Goal: Information Seeking & Learning: Learn about a topic

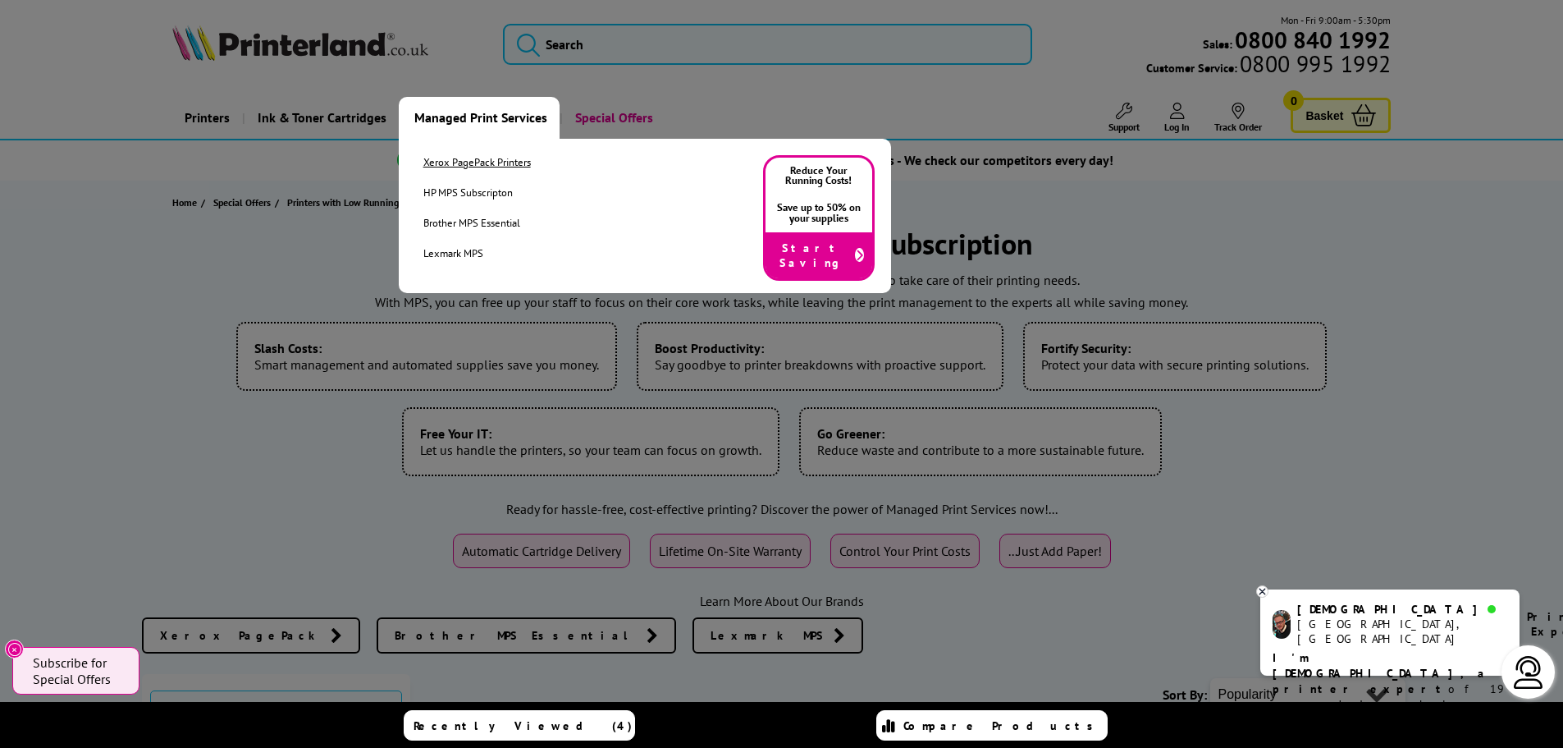
click at [461, 162] on link "Xerox PagePack Printers" at bounding box center [477, 162] width 108 height 14
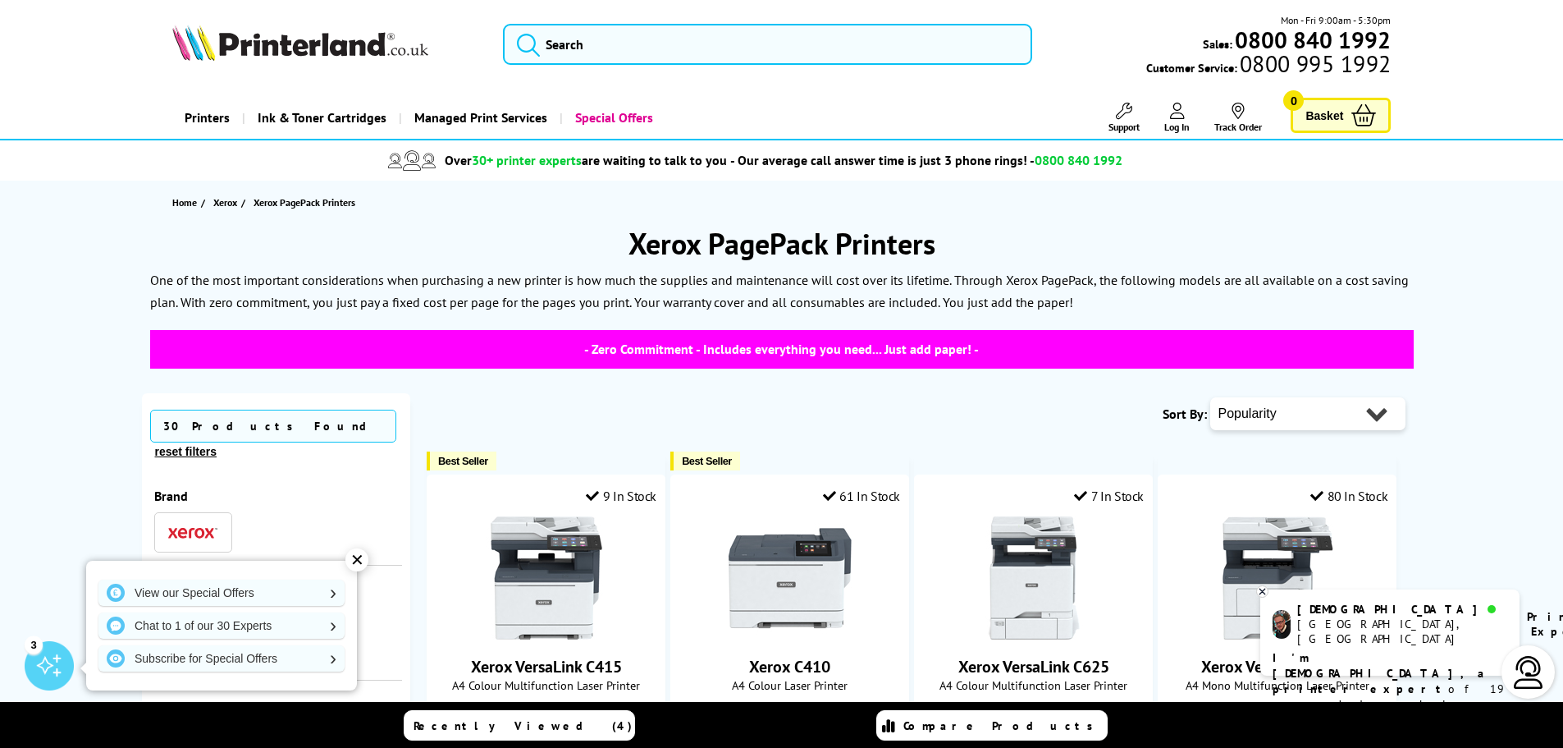
click at [359, 564] on div "✕" at bounding box center [356, 559] width 23 height 23
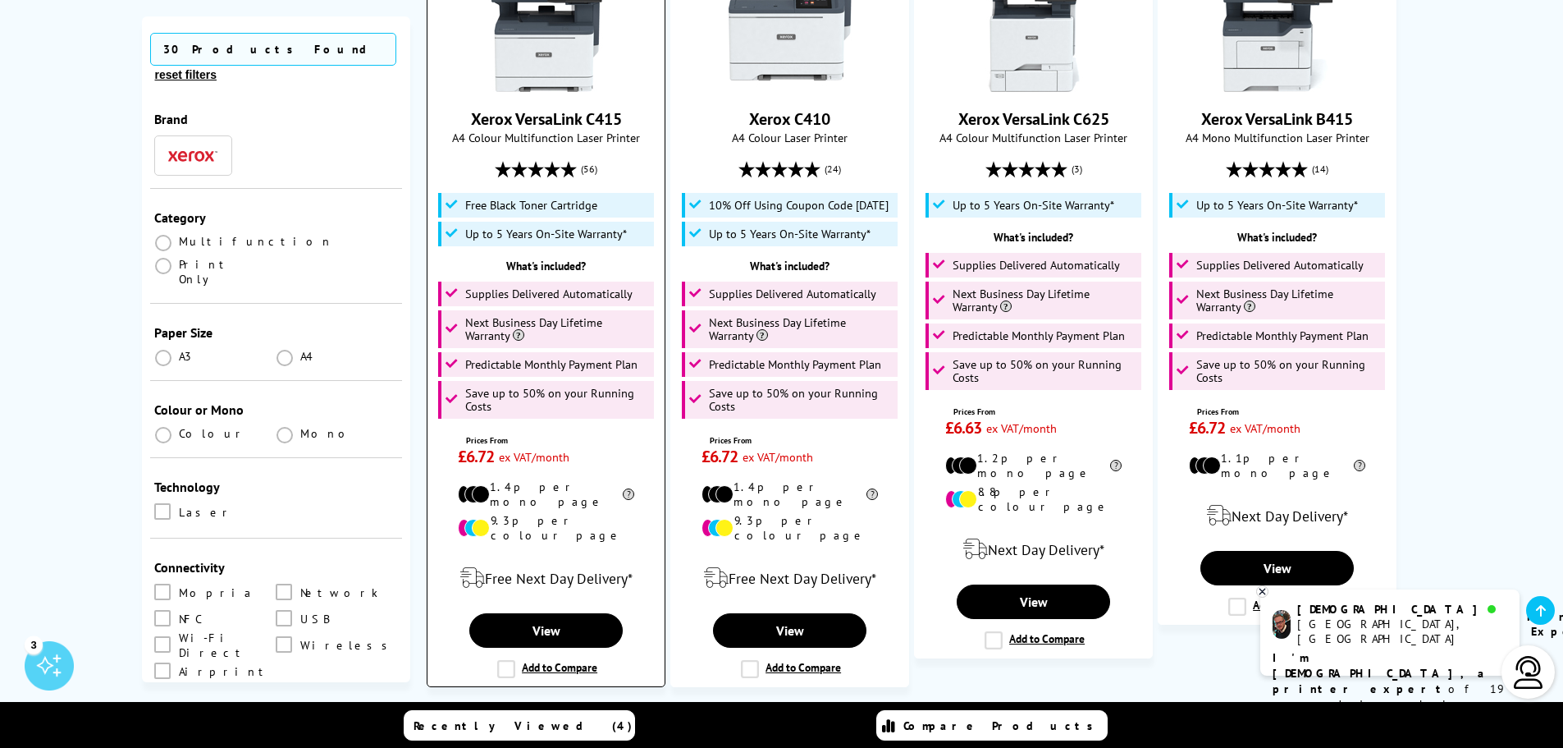
scroll to position [574, 0]
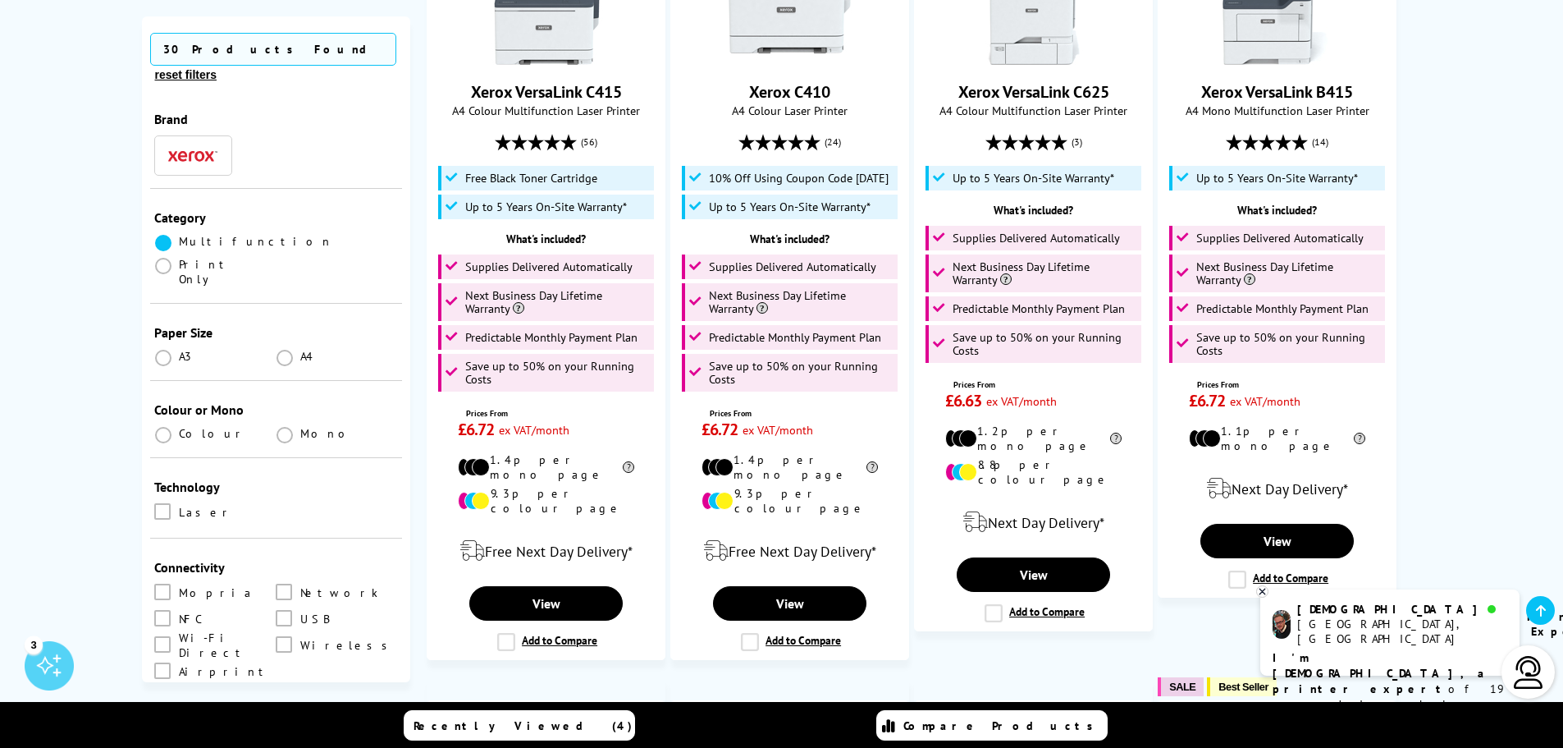
click at [168, 235] on span at bounding box center [163, 243] width 16 height 16
click at [179, 236] on input "radio" at bounding box center [179, 236] width 0 height 0
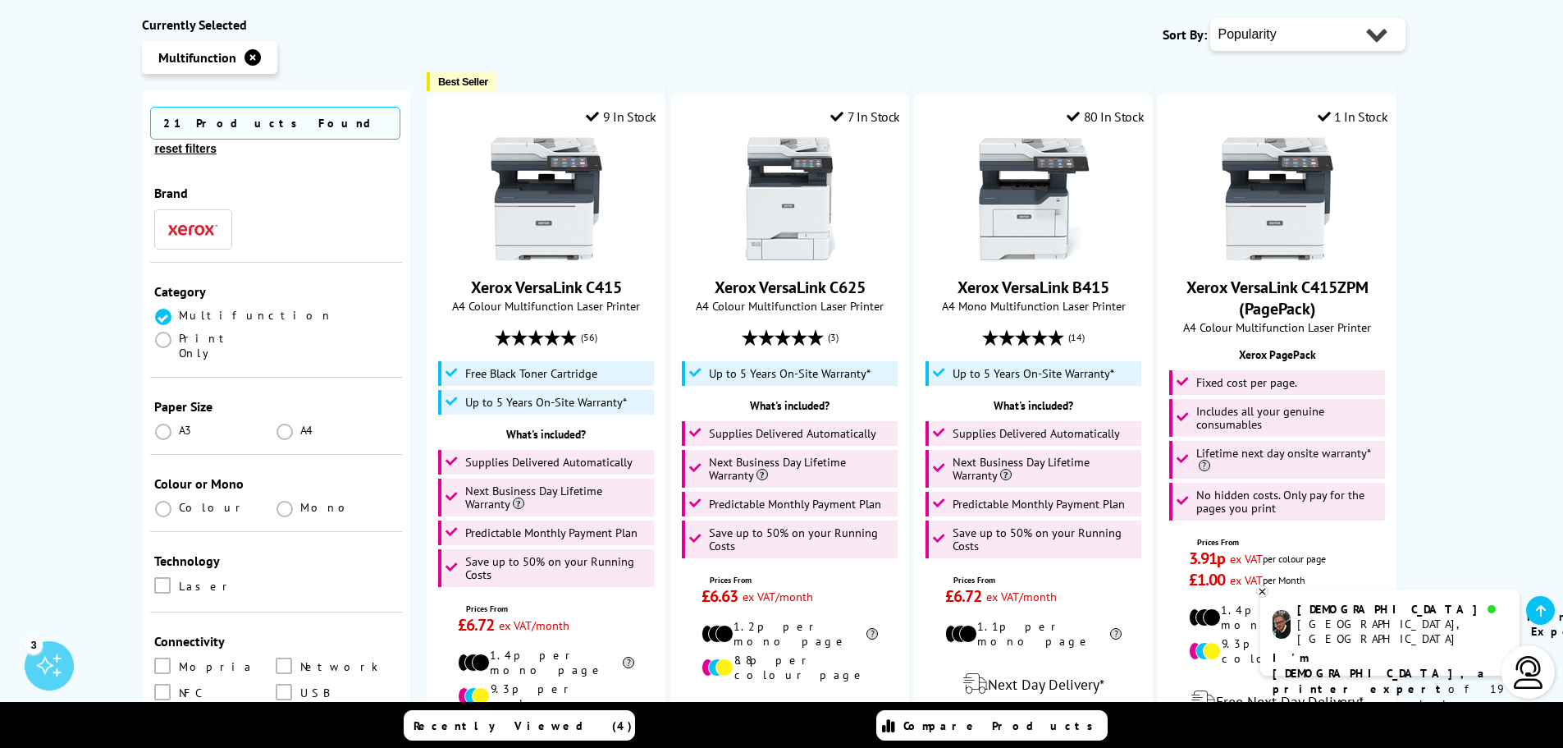
scroll to position [410, 0]
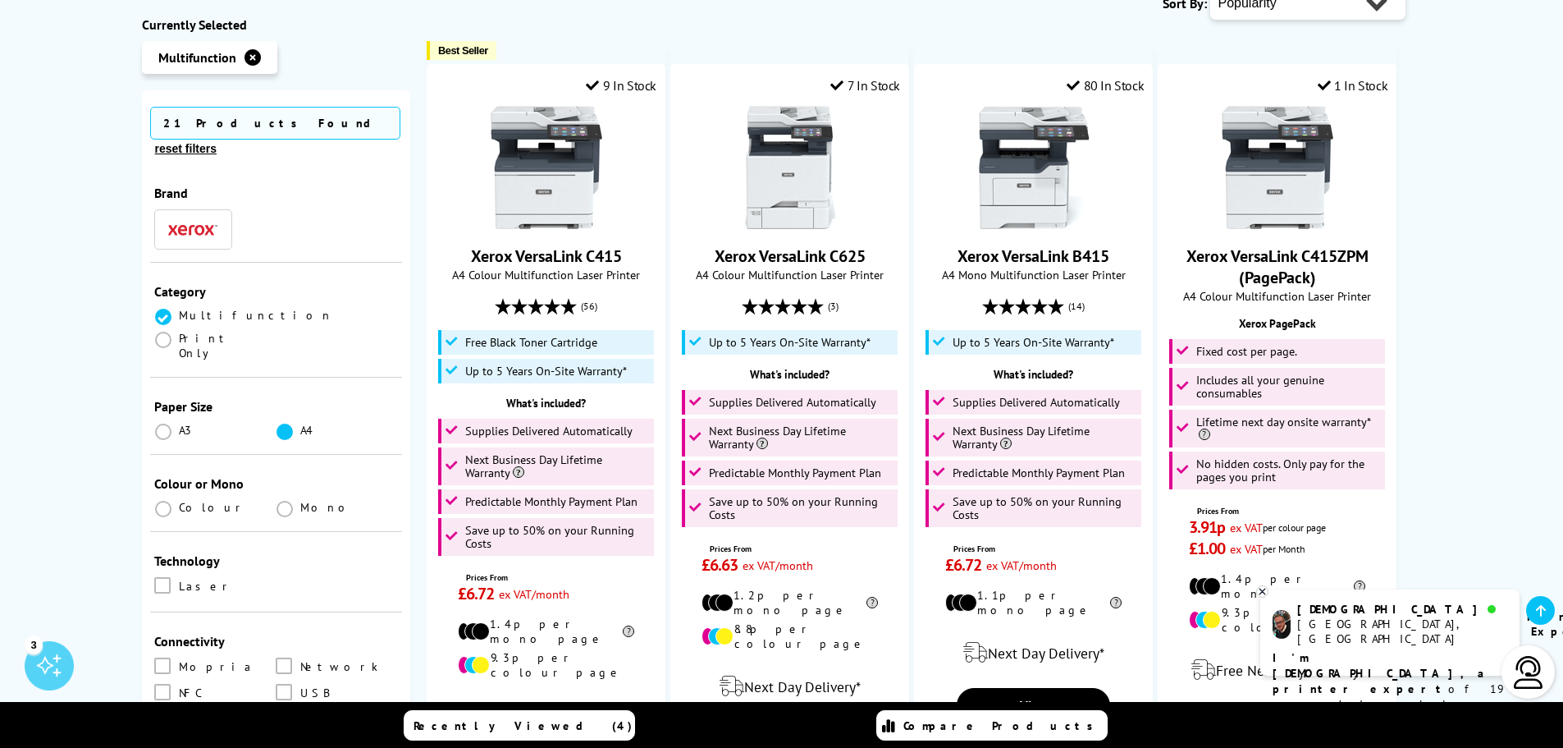
click at [281, 423] on span at bounding box center [285, 431] width 16 height 16
click at [300, 425] on input "radio" at bounding box center [300, 425] width 0 height 0
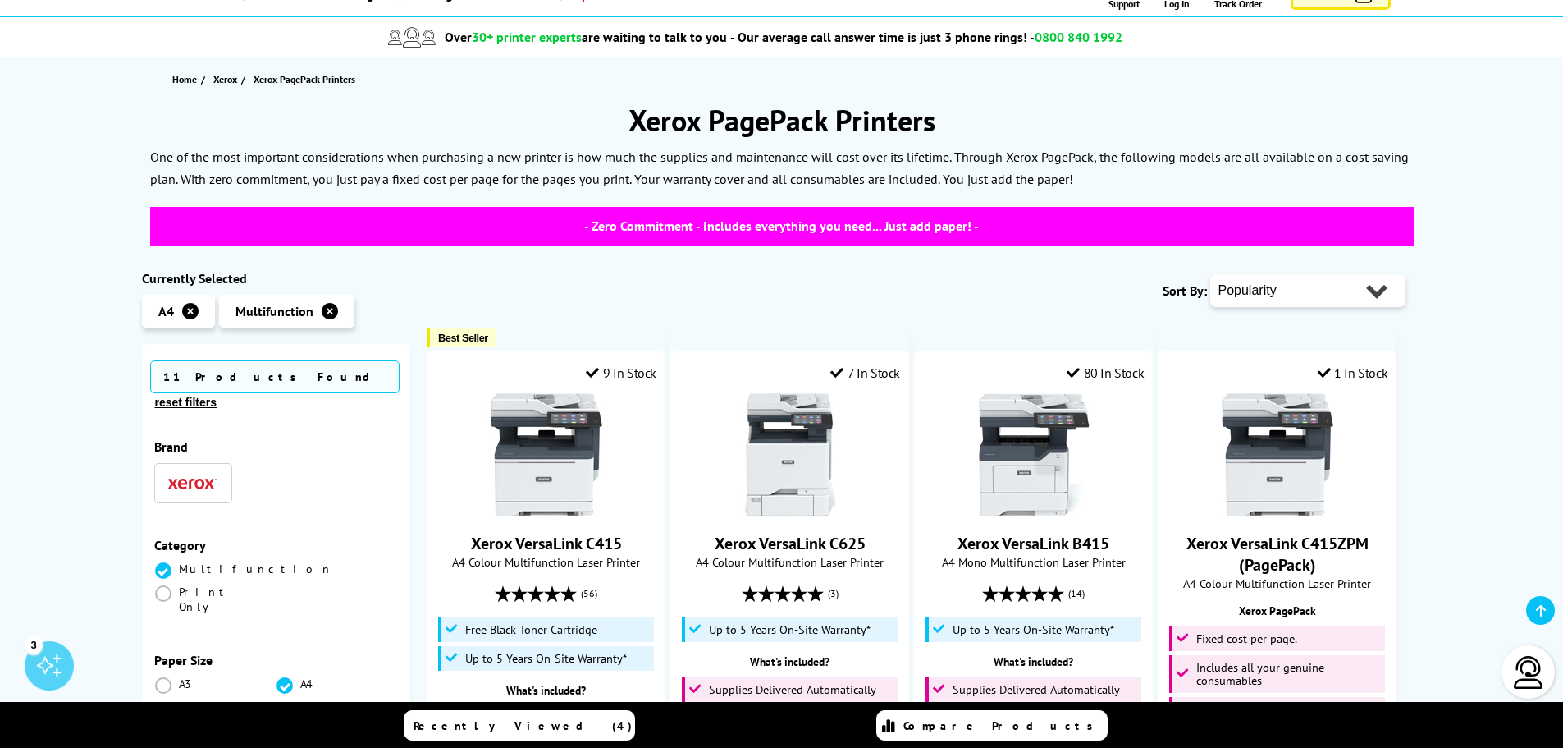
scroll to position [410, 0]
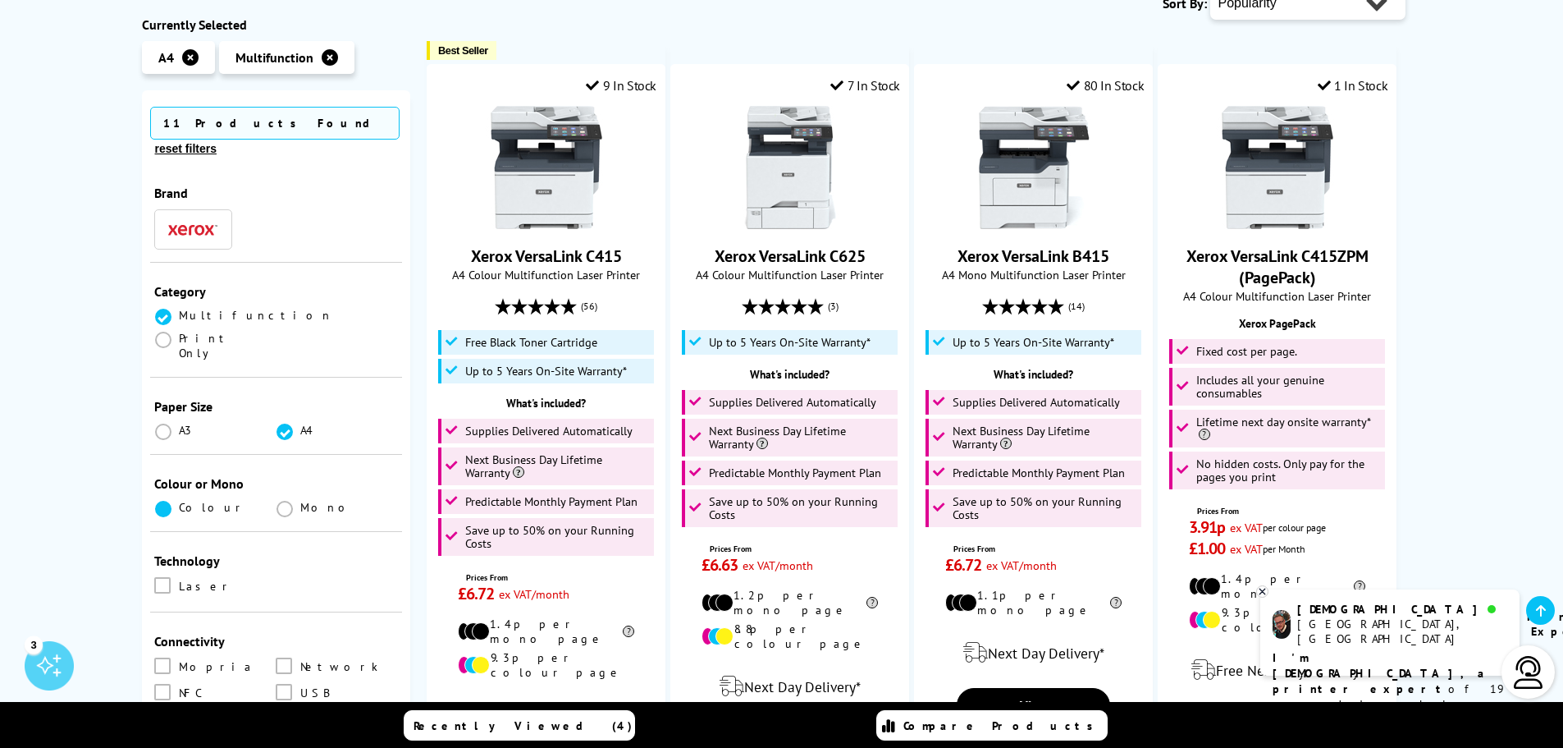
click at [159, 501] on span at bounding box center [163, 509] width 16 height 16
click at [179, 502] on input "radio" at bounding box center [179, 502] width 0 height 0
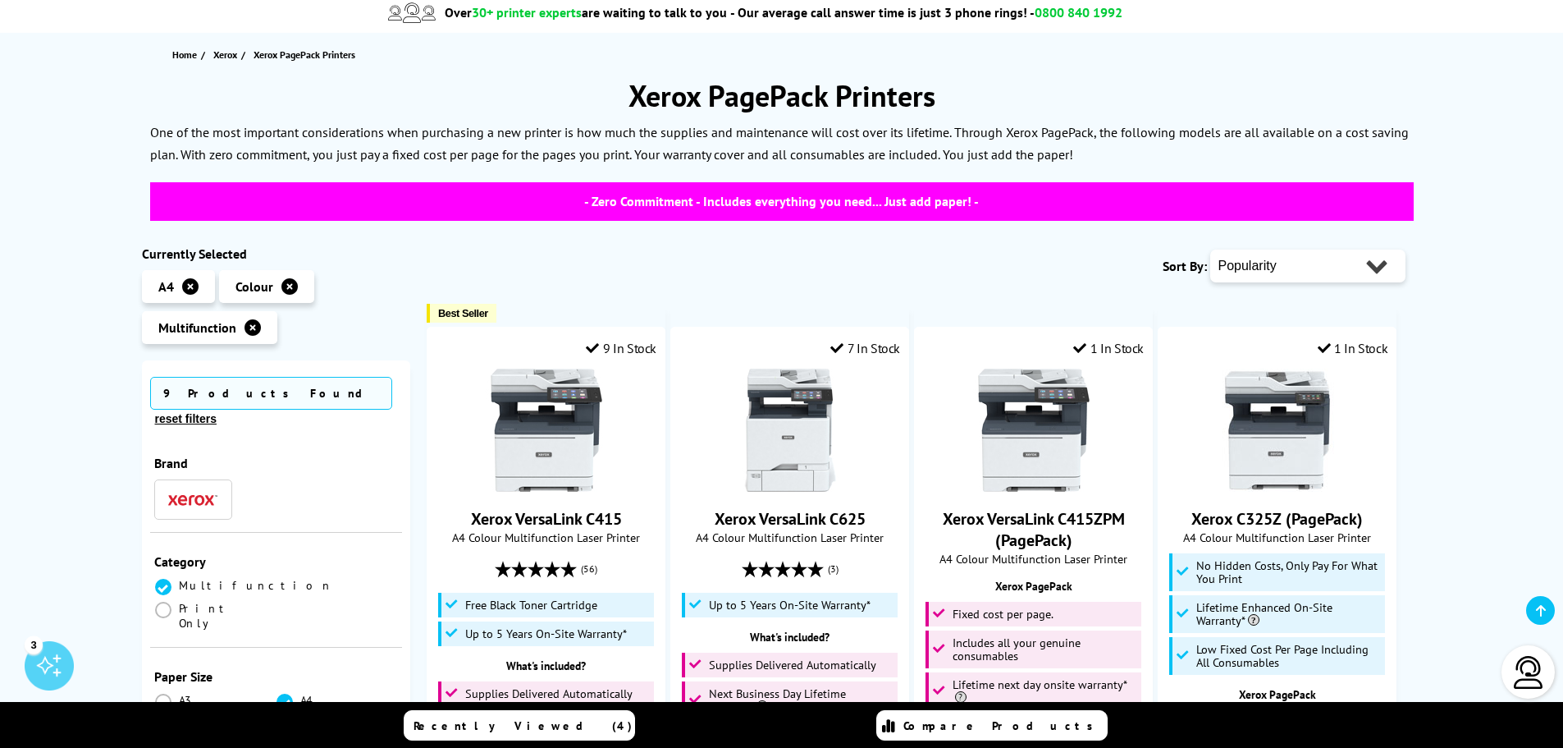
scroll to position [410, 0]
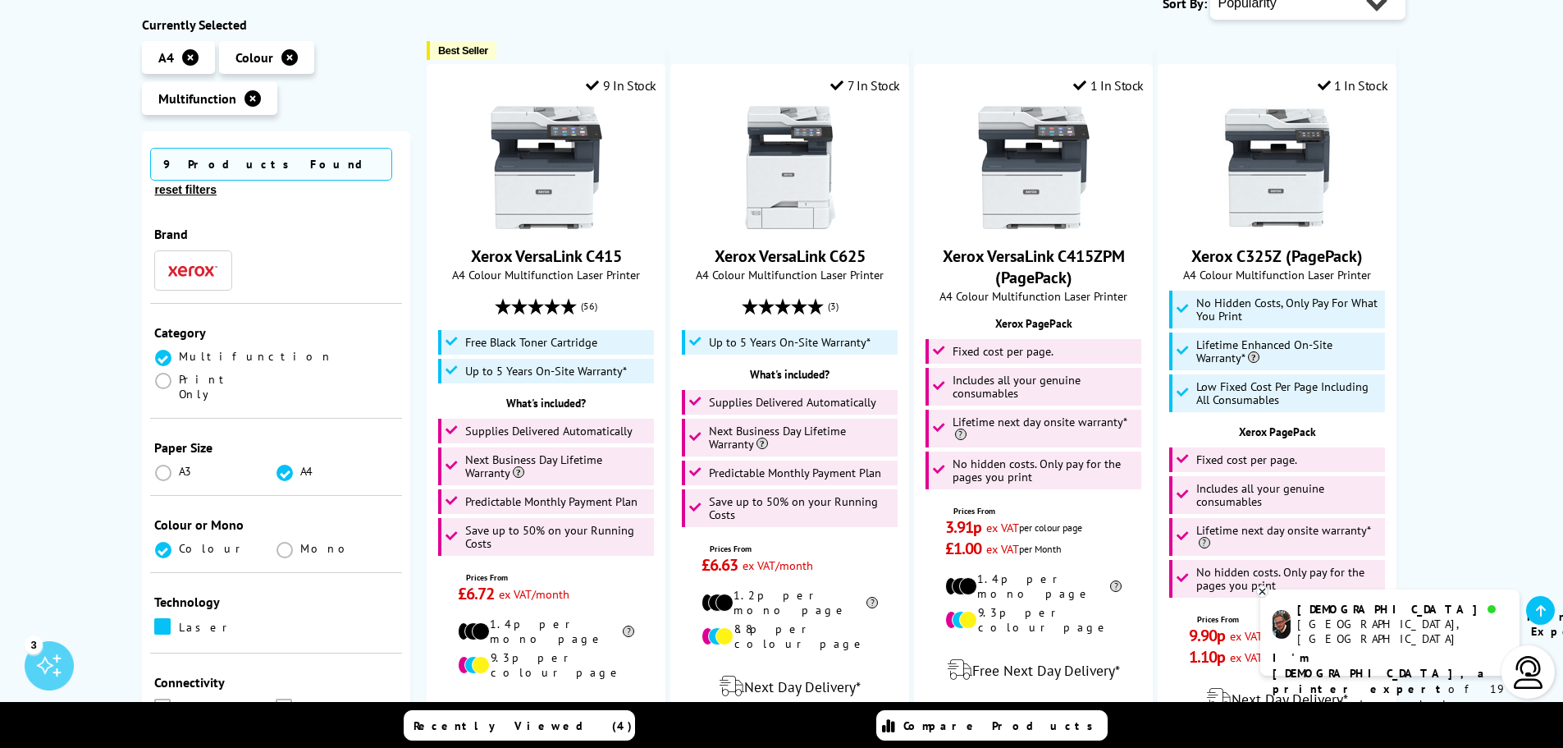
click at [162, 618] on span at bounding box center [162, 626] width 16 height 16
click at [178, 620] on input "checkbox" at bounding box center [178, 620] width 0 height 0
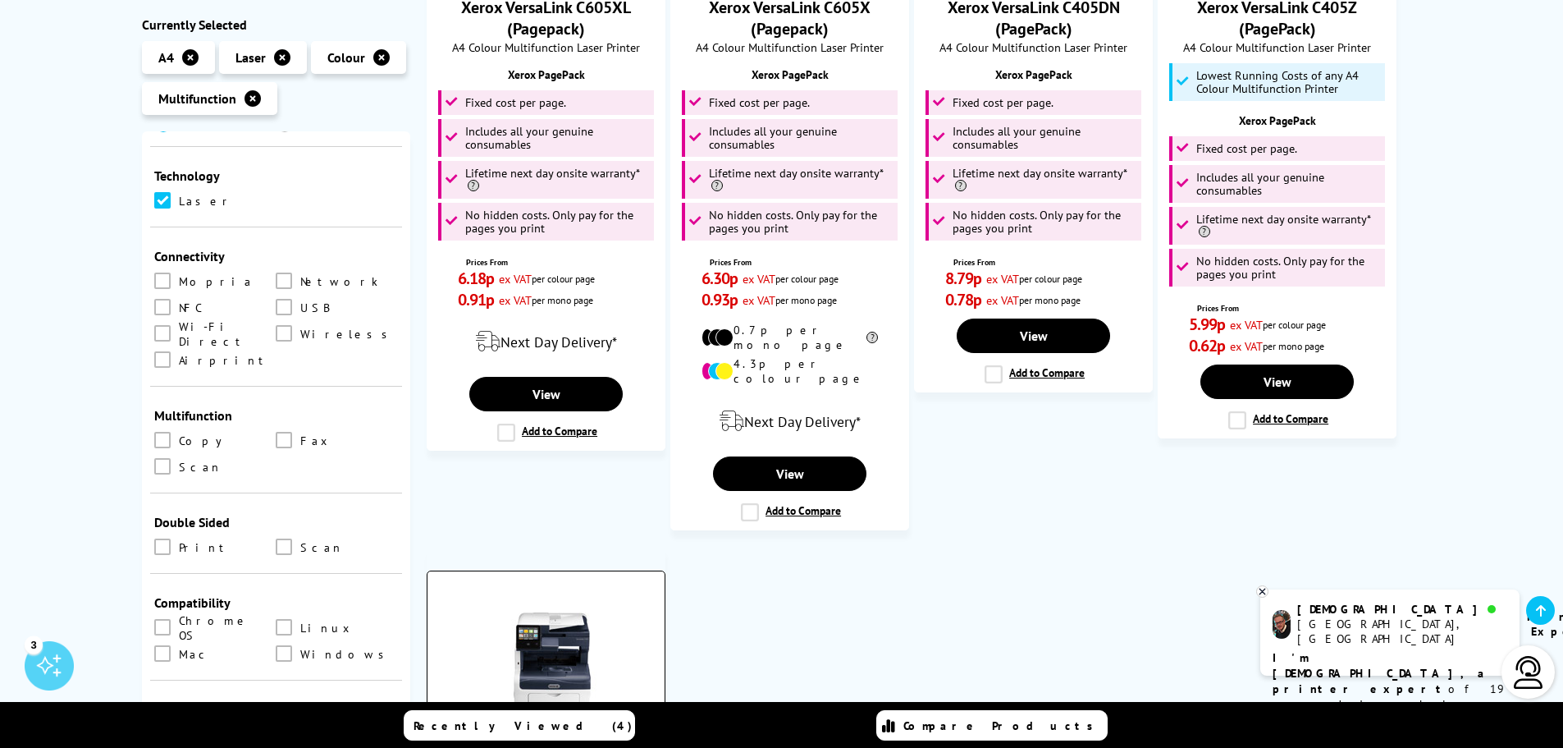
scroll to position [1433, 0]
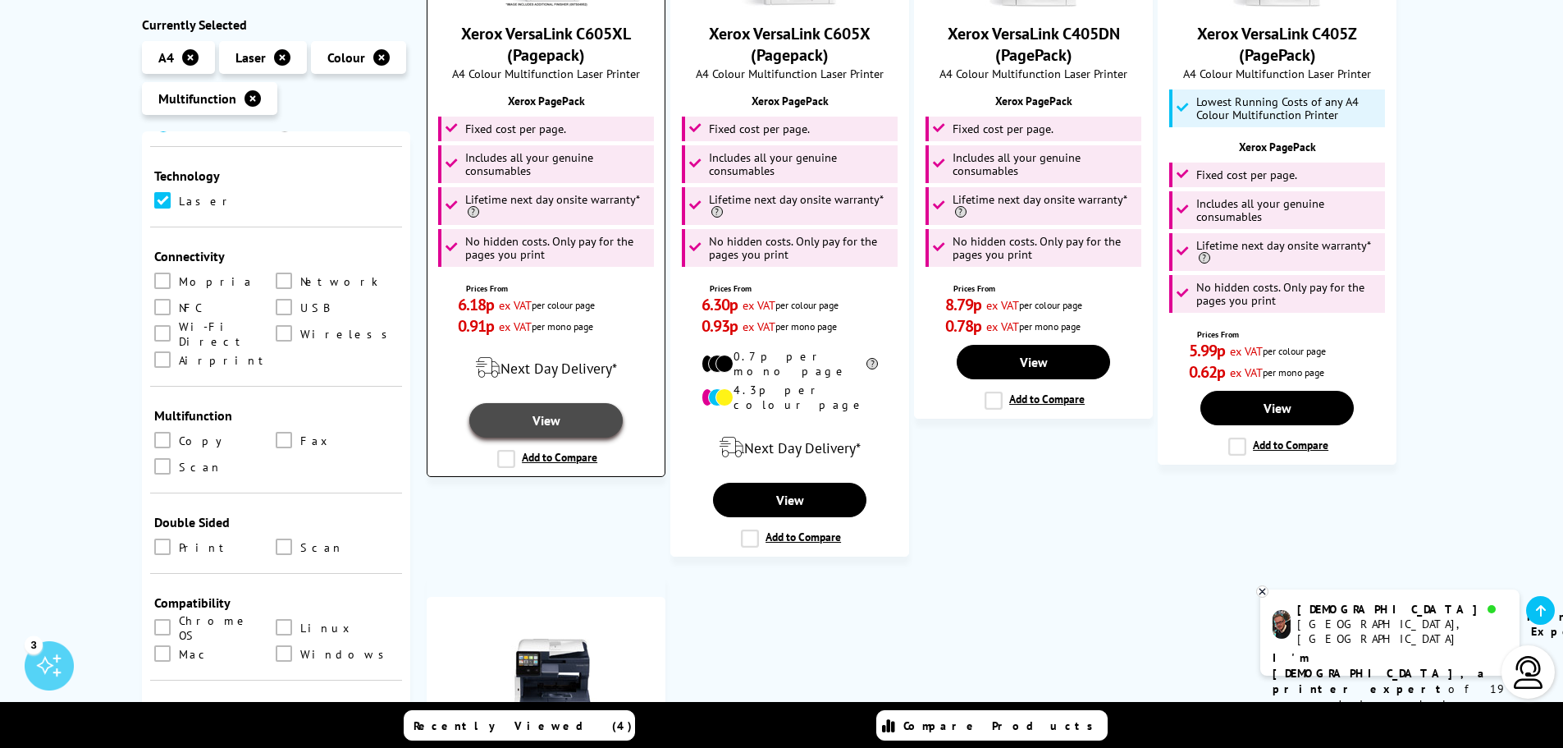
click at [538, 406] on link "View" at bounding box center [545, 420] width 153 height 34
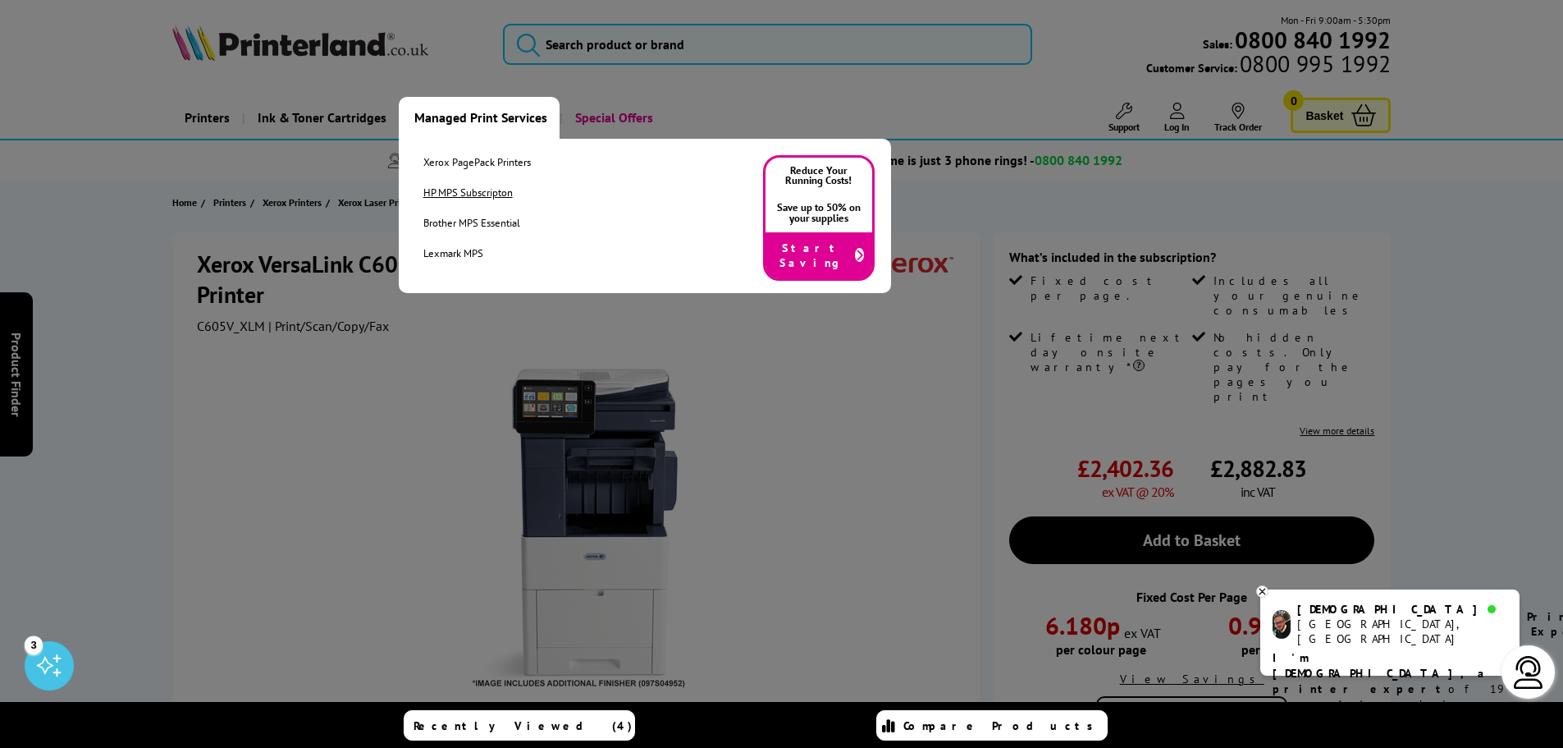
click at [455, 189] on link "HP MPS Subscripton" at bounding box center [477, 192] width 108 height 14
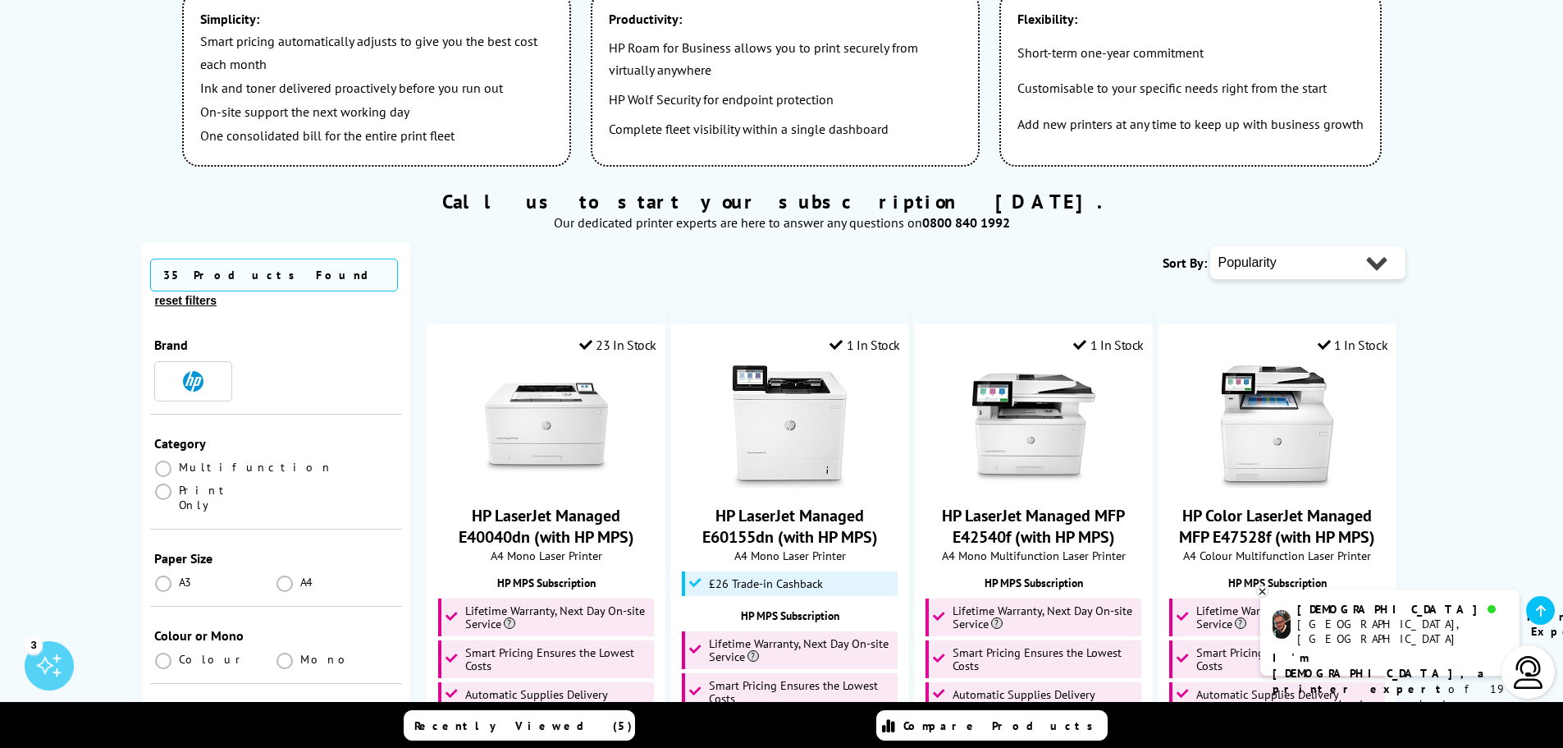
scroll to position [903, 0]
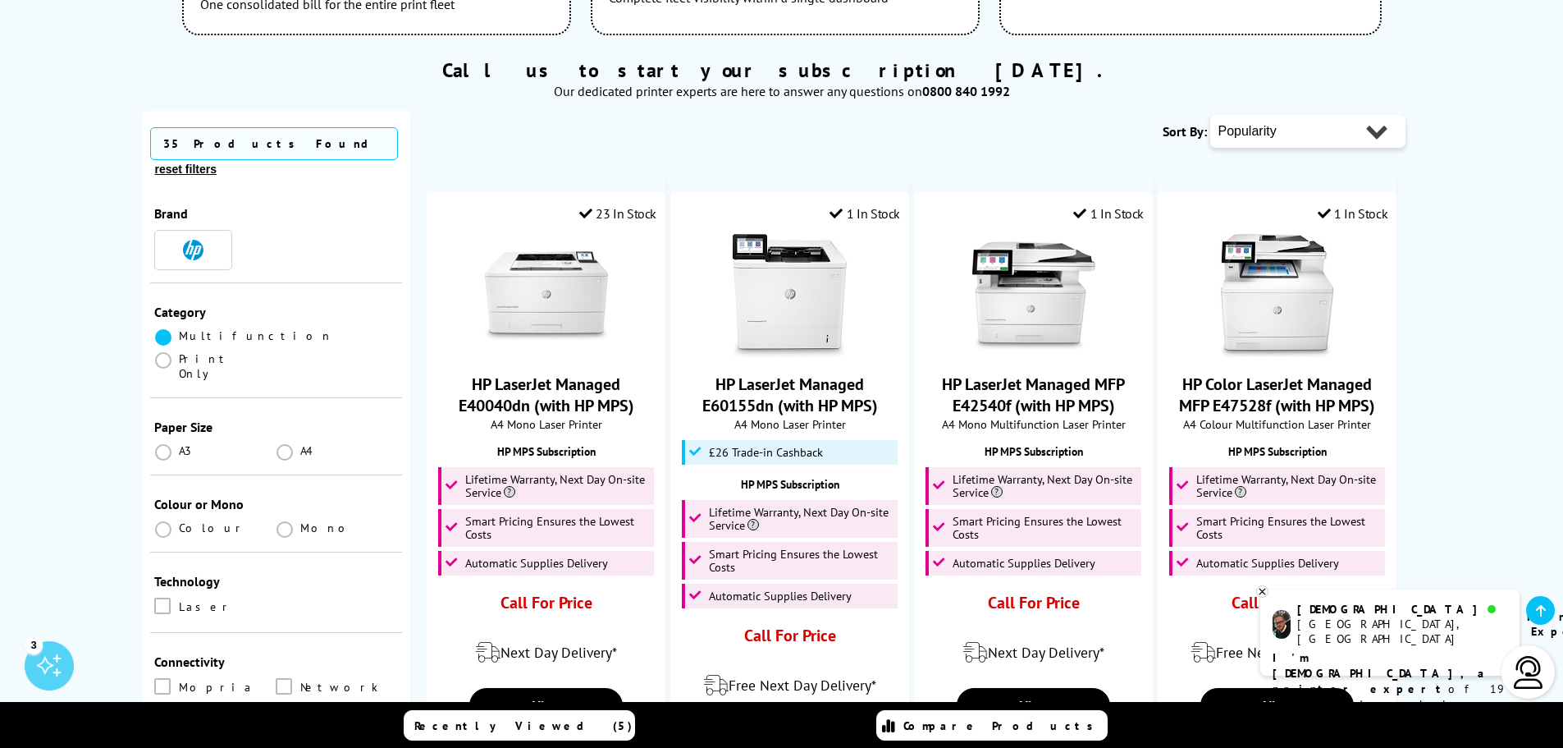
click at [165, 329] on span at bounding box center [163, 337] width 16 height 16
click at [179, 331] on input "radio" at bounding box center [179, 331] width 0 height 0
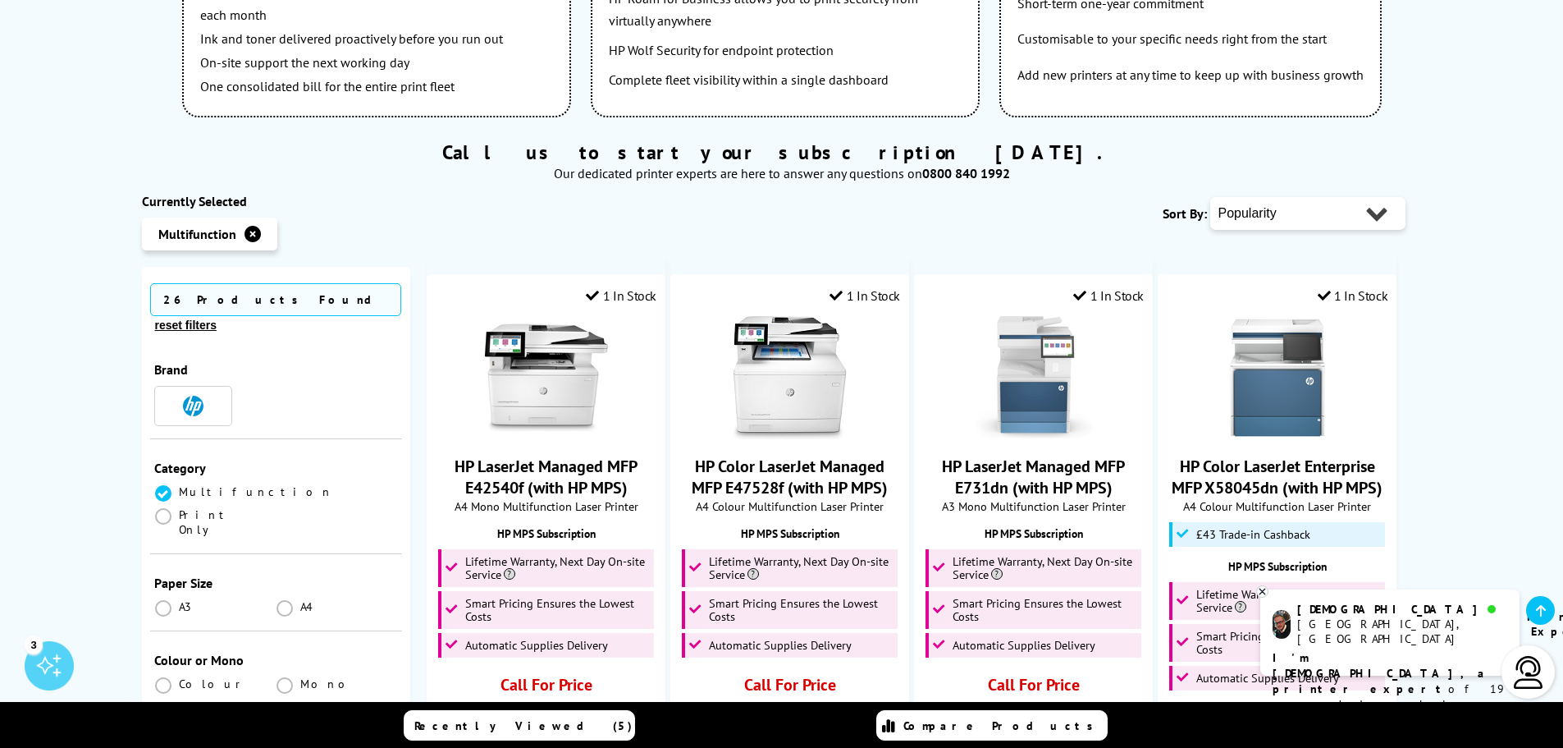
scroll to position [1067, 0]
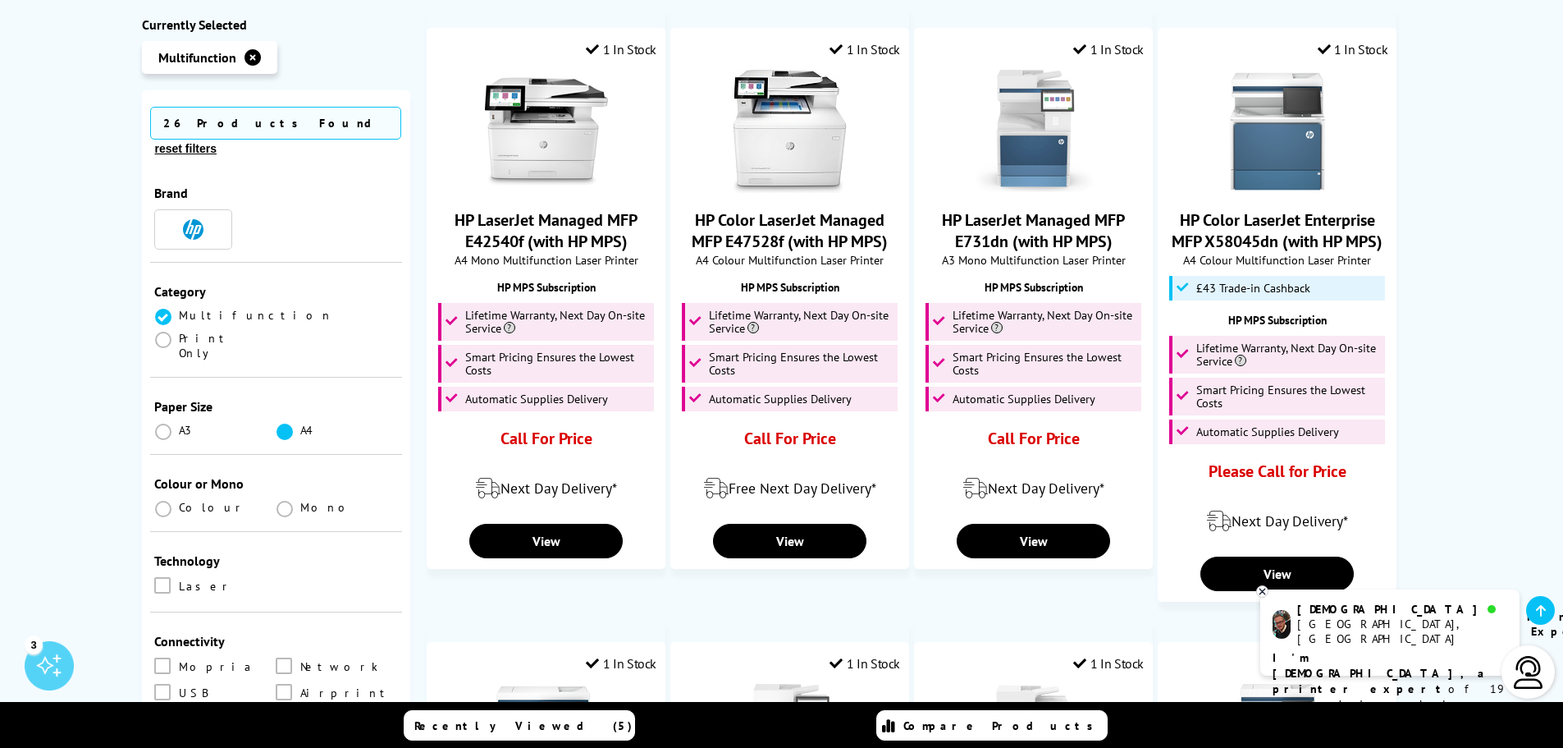
click at [285, 423] on span at bounding box center [285, 431] width 16 height 16
click at [300, 425] on input "radio" at bounding box center [300, 425] width 0 height 0
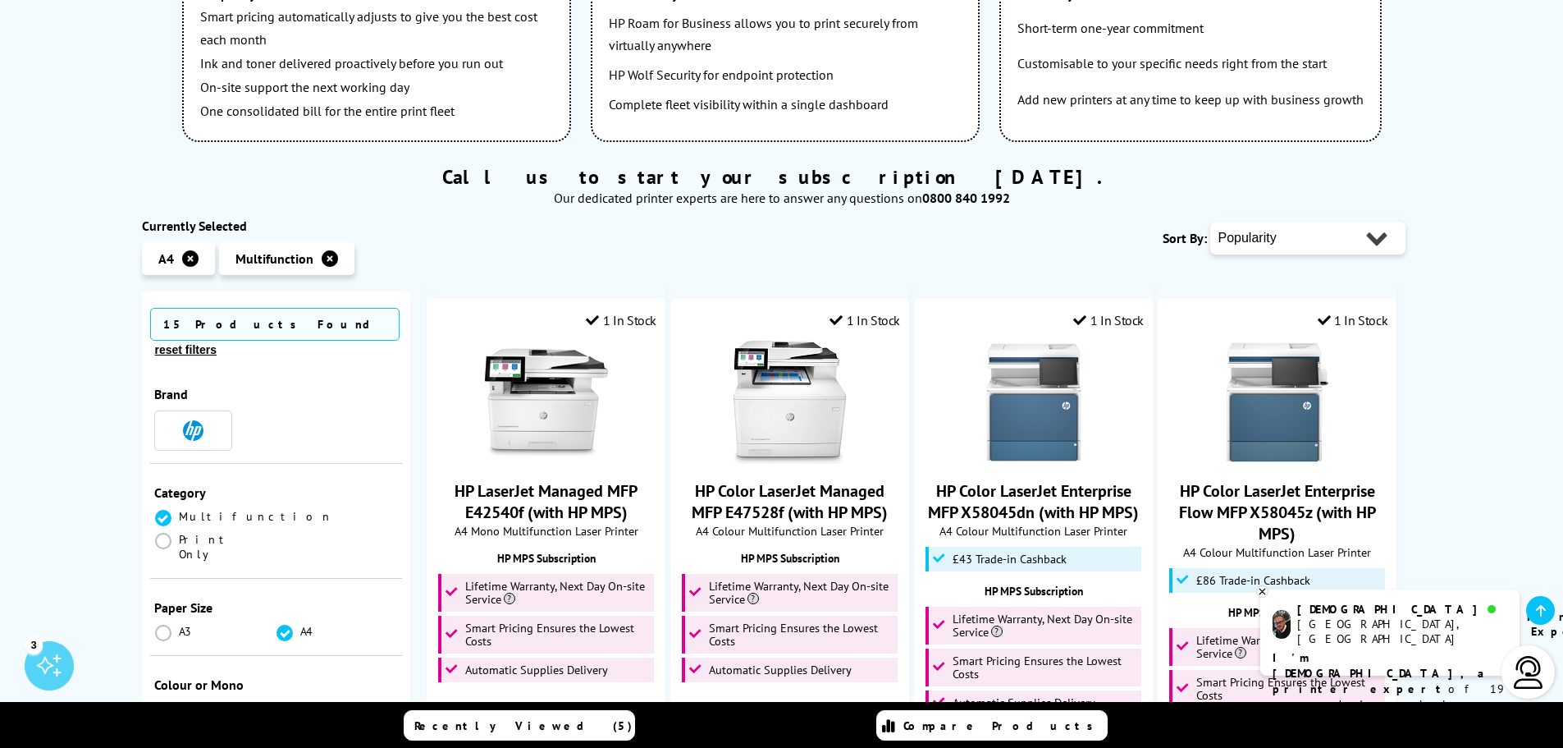
scroll to position [821, 0]
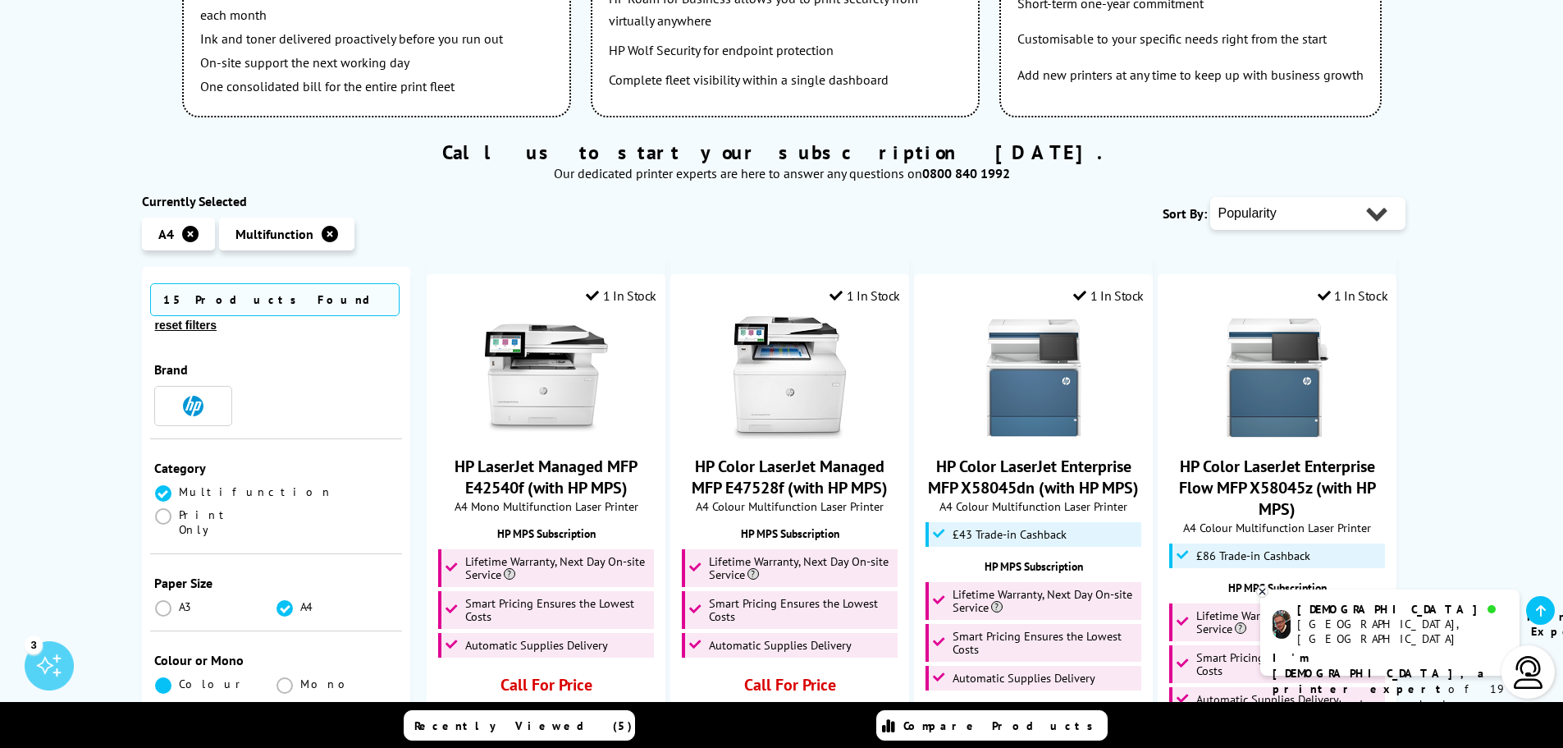
click at [160, 677] on span at bounding box center [163, 685] width 16 height 16
click at [179, 679] on input "radio" at bounding box center [179, 679] width 0 height 0
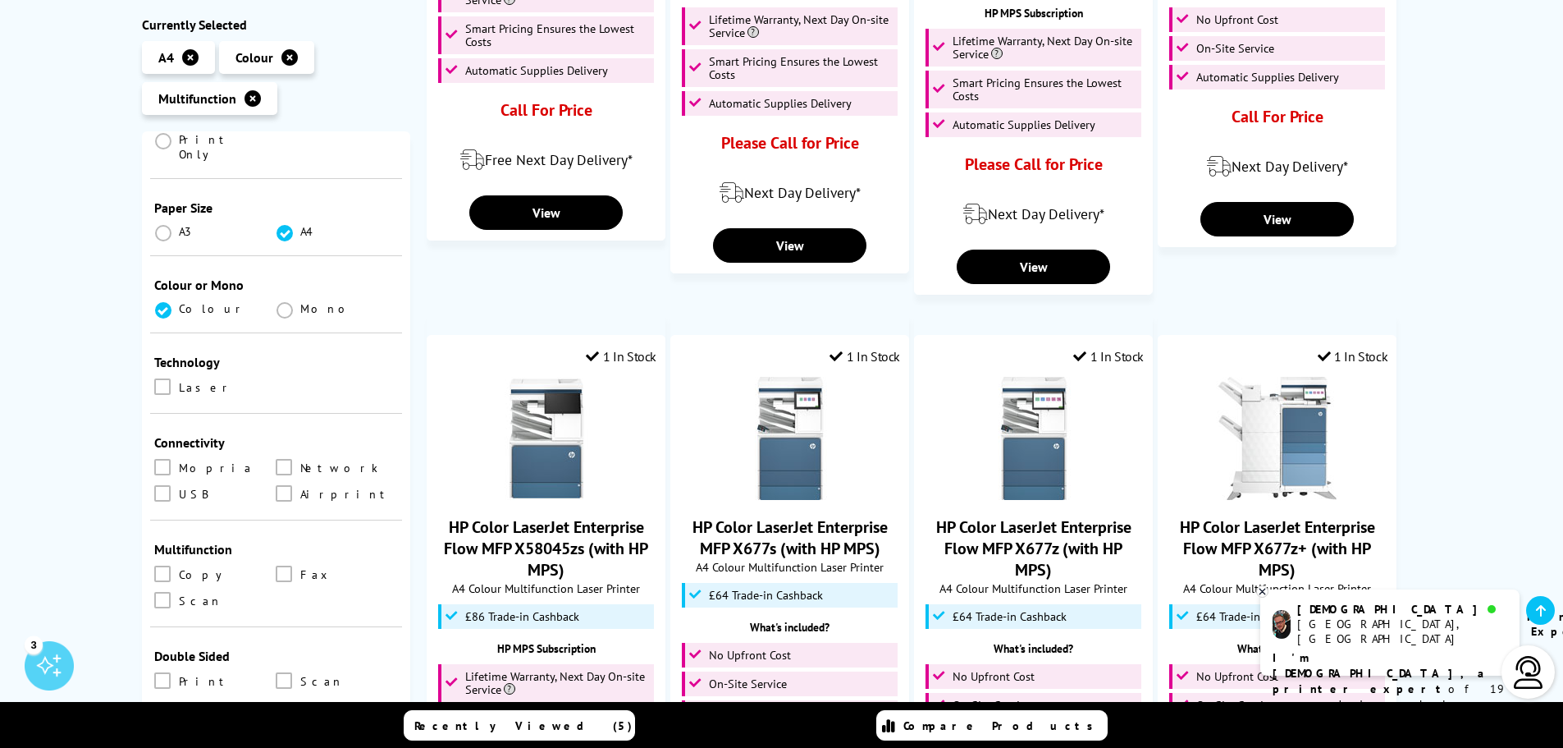
scroll to position [246, 0]
click at [162, 372] on span at bounding box center [162, 380] width 16 height 16
click at [178, 374] on input "checkbox" at bounding box center [178, 374] width 0 height 0
